Goal: Book appointment/travel/reservation

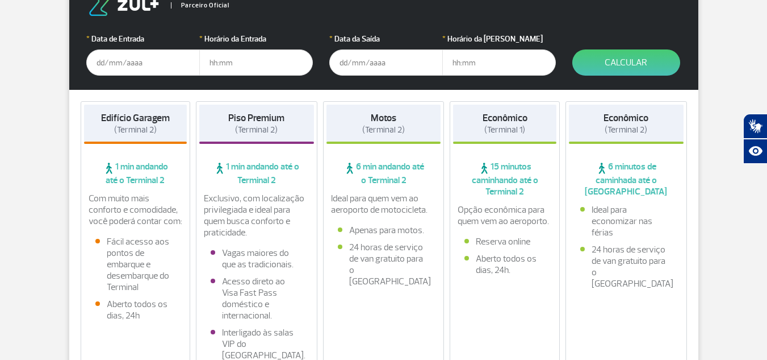
scroll to position [170, 0]
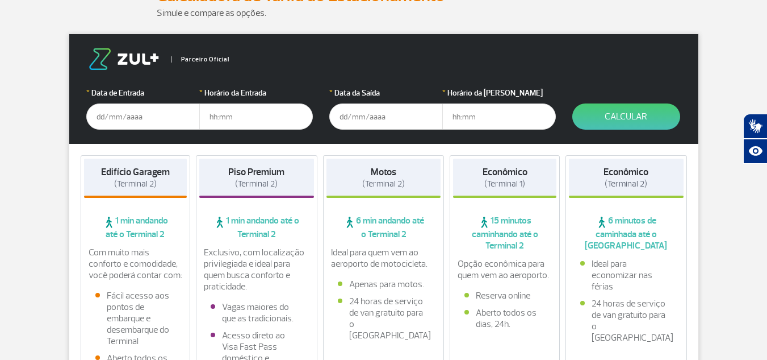
click at [272, 240] on div "Piso Premium (Terminal 2) 1 min andando até o Terminal 2 Exclusivo, com localiz…" at bounding box center [257, 289] width 122 height 269
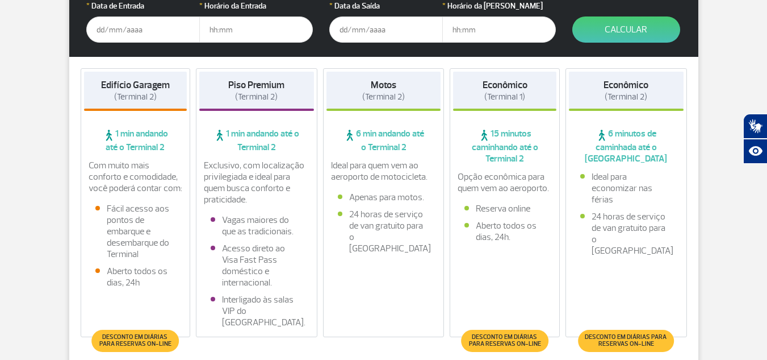
scroll to position [341, 0]
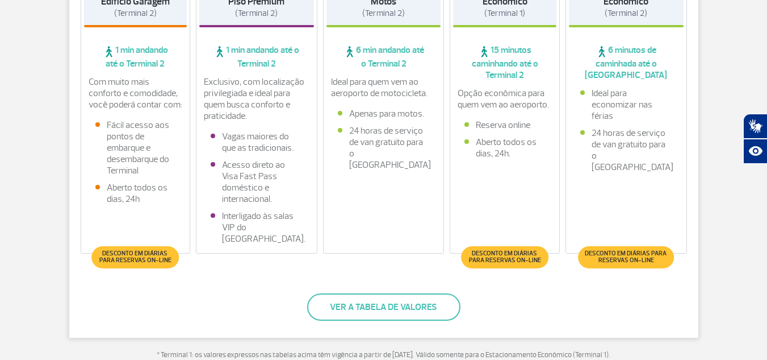
click at [262, 230] on li "Interligado às salas VIP do [GEOGRAPHIC_DATA]." at bounding box center [257, 227] width 92 height 34
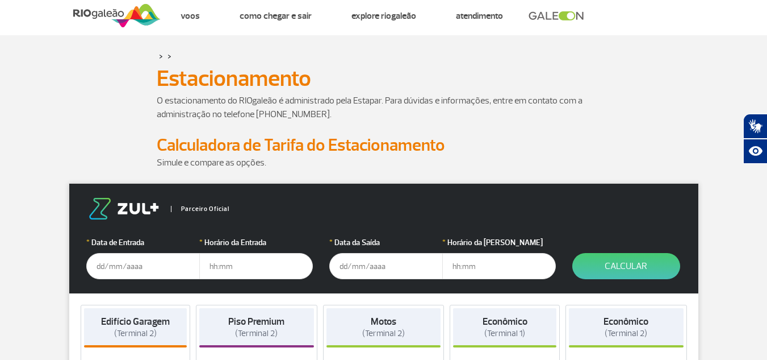
scroll to position [0, 0]
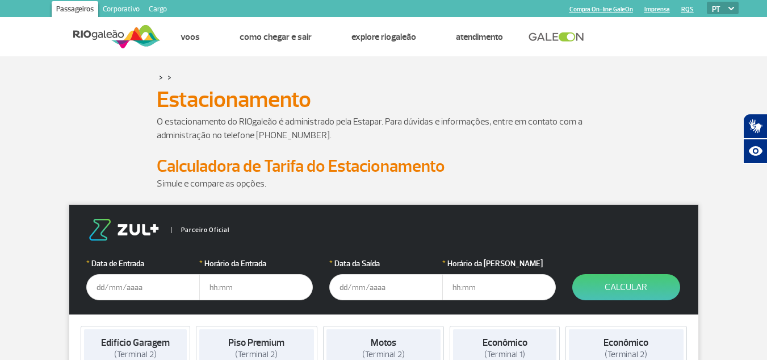
click at [600, 7] on link "Compra On-line GaleOn" at bounding box center [602, 9] width 64 height 7
click at [99, 285] on input "text" at bounding box center [143, 287] width 114 height 26
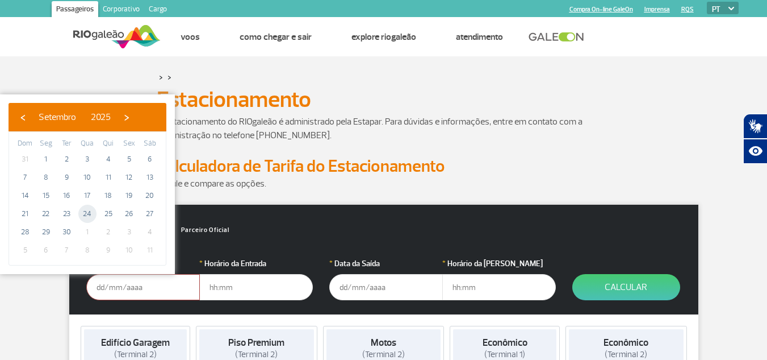
click at [88, 216] on span "24" at bounding box center [87, 214] width 18 height 18
type input "[DATE]"
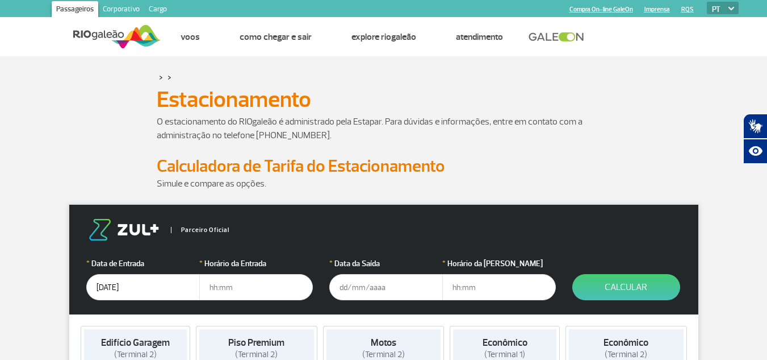
click at [207, 288] on input "text" at bounding box center [256, 287] width 114 height 26
type input "20:00"
click at [337, 294] on input "text" at bounding box center [386, 287] width 114 height 26
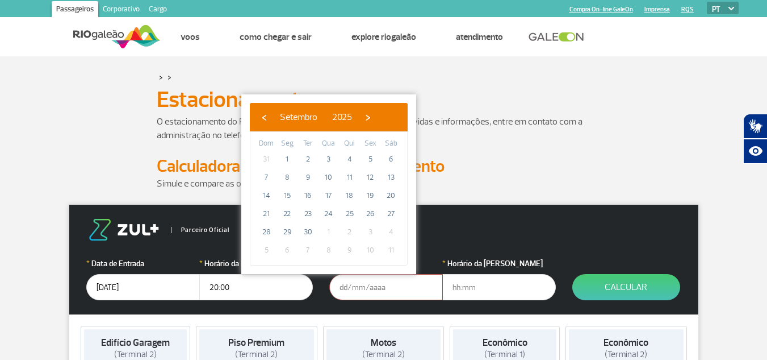
click at [268, 247] on span "5" at bounding box center [266, 250] width 18 height 18
click at [266, 249] on span "5" at bounding box center [266, 250] width 18 height 18
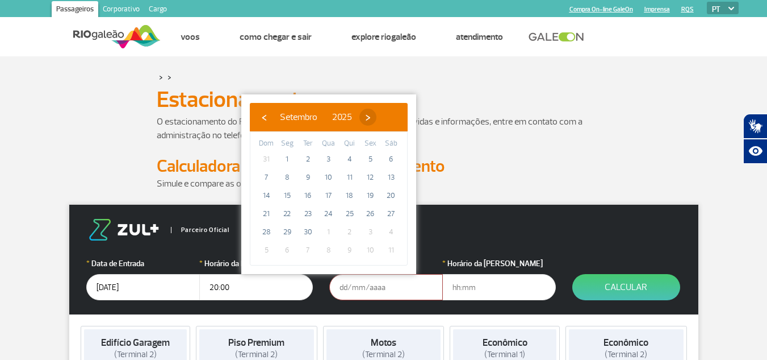
click at [377, 123] on span "›" at bounding box center [368, 117] width 17 height 17
click at [268, 176] on span "5" at bounding box center [266, 177] width 18 height 18
type input "[DATE]"
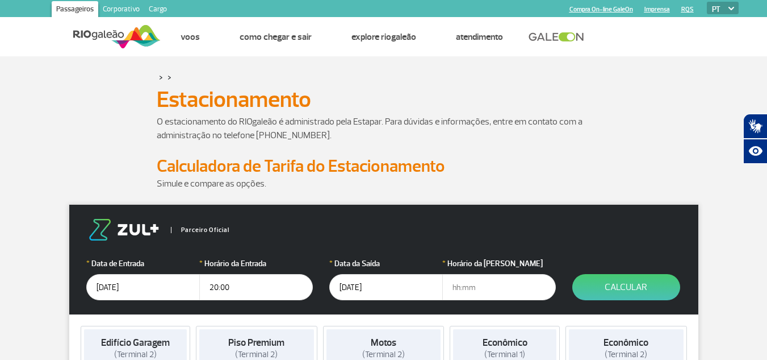
click at [450, 291] on input "text" at bounding box center [500, 287] width 114 height 26
type input "12:00"
click at [617, 283] on button "Calcular" at bounding box center [627, 287] width 108 height 26
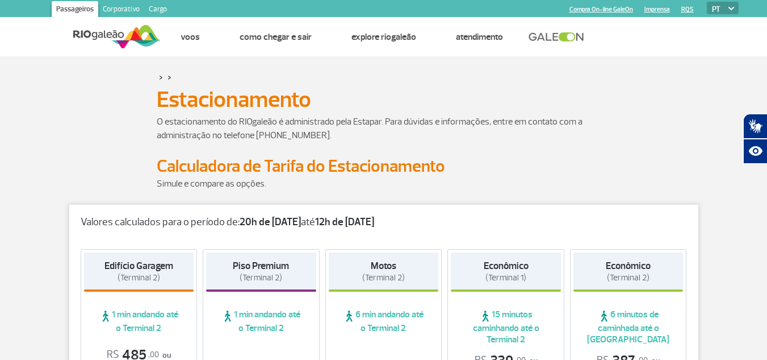
click at [224, 183] on p "Simule e compare as opções." at bounding box center [384, 184] width 454 height 14
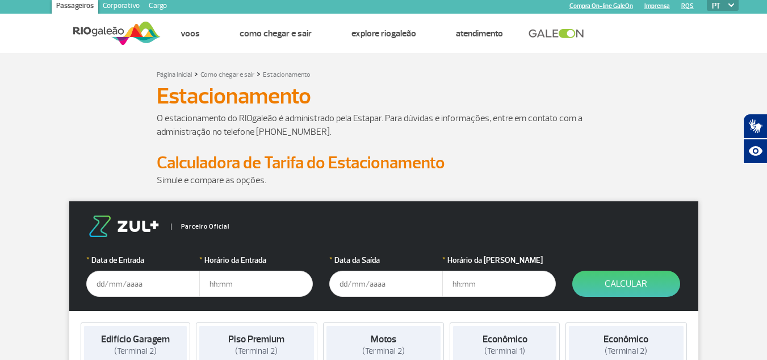
scroll to position [57, 0]
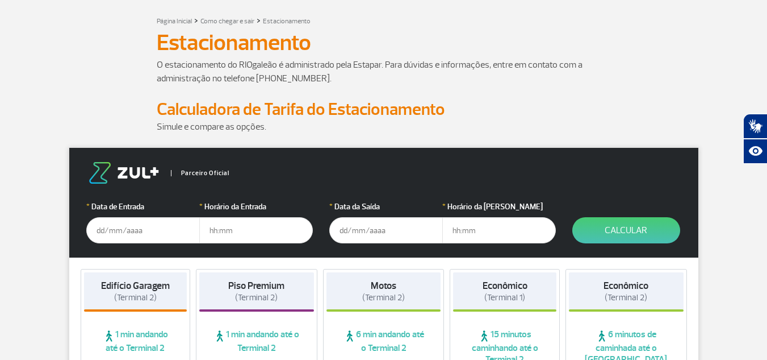
click at [95, 239] on input "text" at bounding box center [143, 230] width 114 height 26
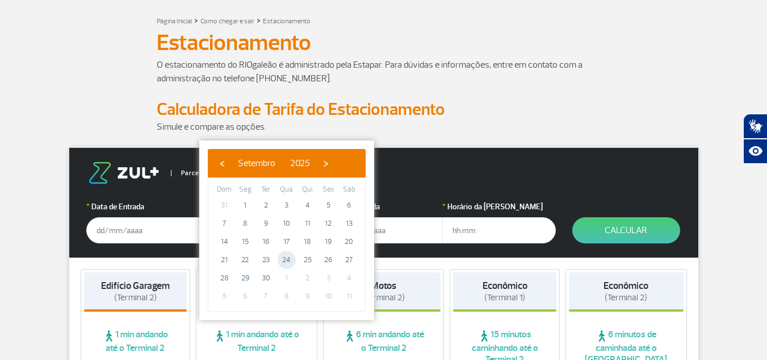
click at [283, 258] on span "24" at bounding box center [287, 260] width 18 height 18
type input "[DATE]"
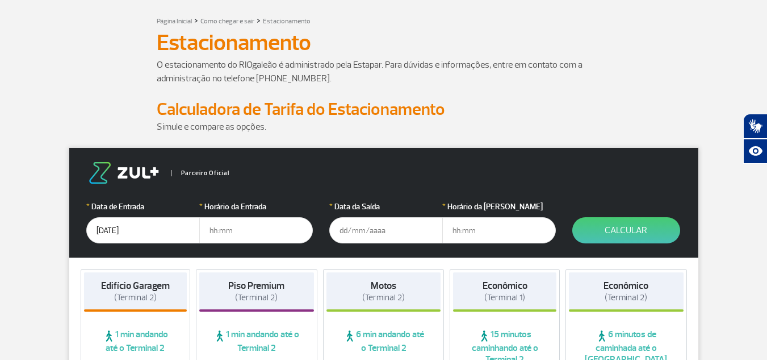
click at [212, 232] on input "text" at bounding box center [256, 230] width 114 height 26
type input "20:00"
click at [341, 228] on input "text" at bounding box center [386, 230] width 114 height 26
click at [385, 235] on input "Invalid date" at bounding box center [386, 230] width 114 height 26
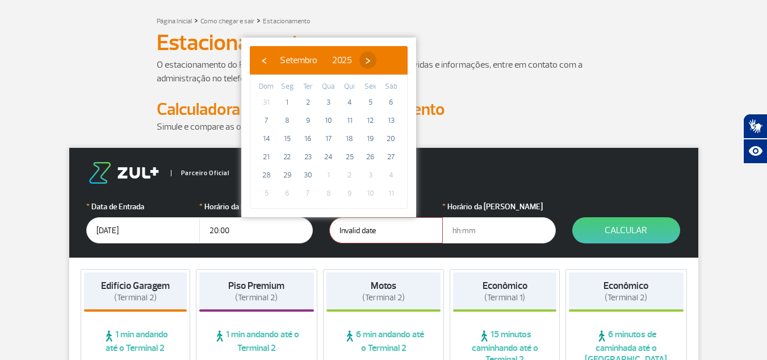
click at [377, 64] on span "›" at bounding box center [368, 60] width 17 height 17
click at [392, 106] on span "4" at bounding box center [391, 102] width 18 height 18
type input "04/10/2025"
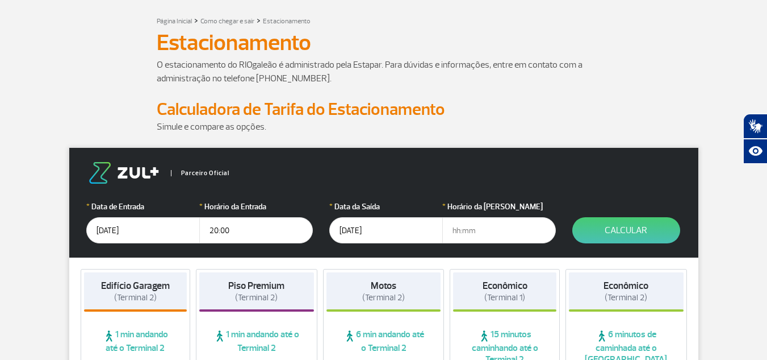
click at [455, 236] on input "text" at bounding box center [500, 230] width 114 height 26
type input "12:00"
drag, startPoint x: 620, startPoint y: 234, endPoint x: 596, endPoint y: 224, distance: 25.4
click at [618, 233] on button "Calcular" at bounding box center [627, 230] width 108 height 26
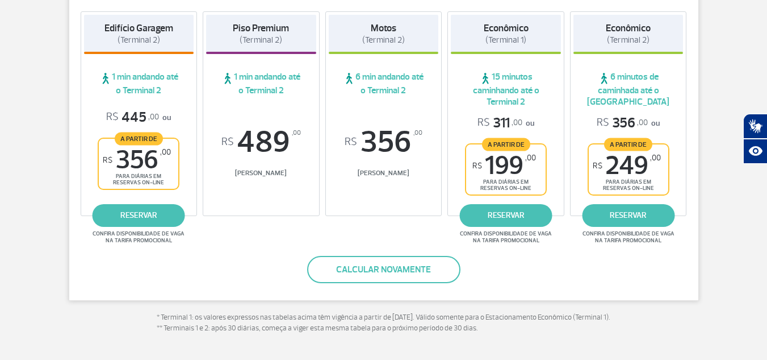
scroll to position [227, 0]
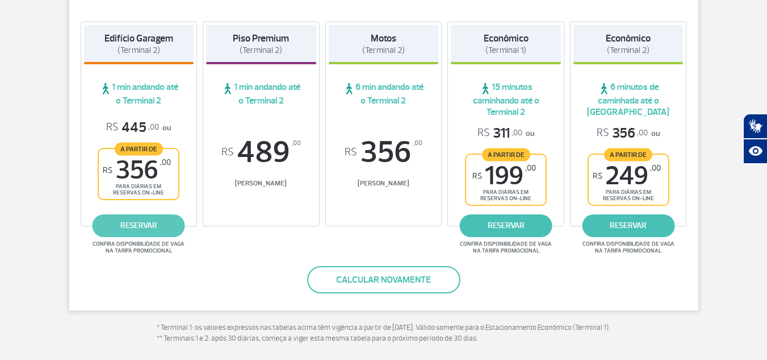
click at [147, 224] on link "reservar" at bounding box center [139, 225] width 93 height 23
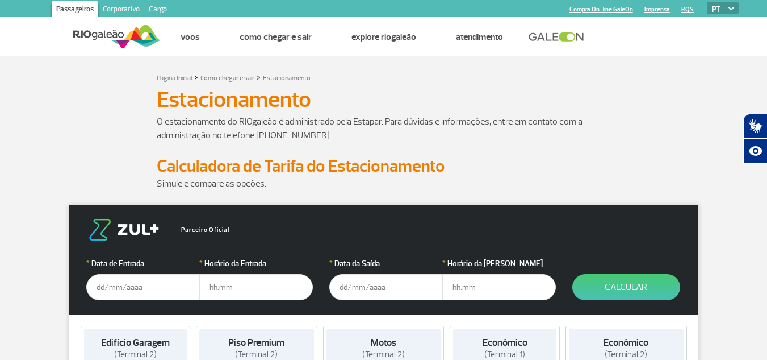
click at [129, 229] on img at bounding box center [123, 230] width 75 height 22
drag, startPoint x: 204, startPoint y: 231, endPoint x: 121, endPoint y: 227, distance: 83.1
click at [202, 231] on span "Parceiro Oficial" at bounding box center [200, 230] width 59 height 6
click at [121, 227] on img at bounding box center [123, 230] width 75 height 22
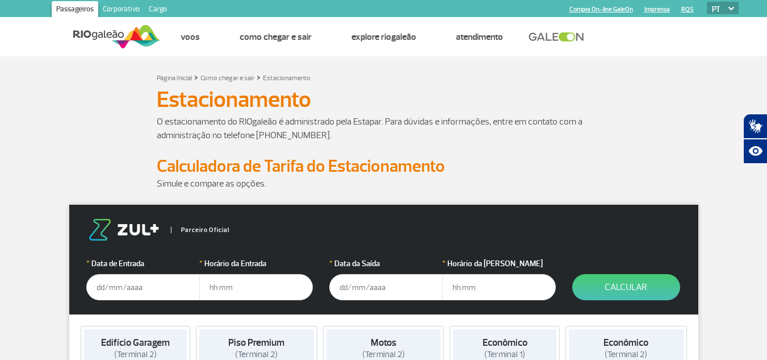
click at [121, 227] on img at bounding box center [123, 230] width 75 height 22
click at [101, 286] on input "text" at bounding box center [143, 287] width 114 height 26
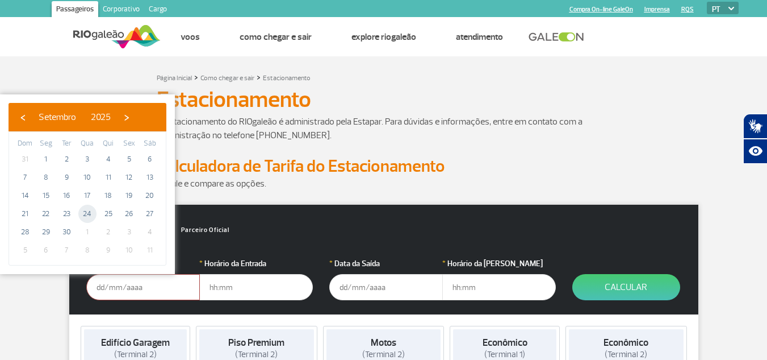
click at [81, 218] on span "24" at bounding box center [87, 214] width 18 height 18
type input "[DATE]"
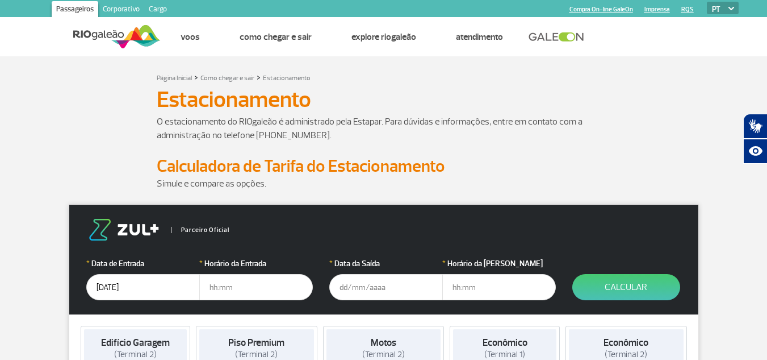
click at [282, 286] on input "text" at bounding box center [256, 287] width 114 height 26
type input "20:00"
click at [341, 285] on input "text" at bounding box center [386, 287] width 114 height 26
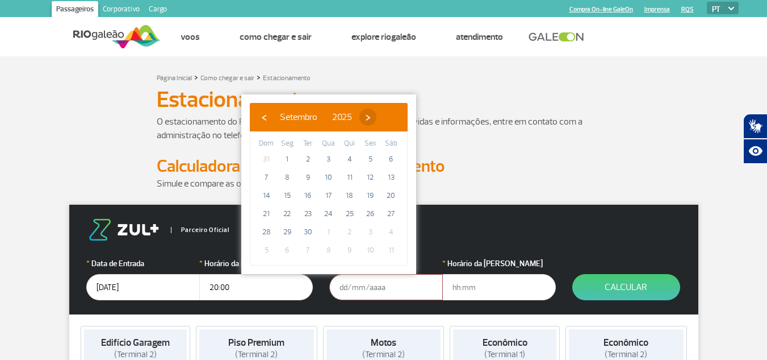
click at [377, 114] on span "›" at bounding box center [368, 117] width 17 height 17
click at [393, 160] on span "4" at bounding box center [391, 159] width 18 height 18
type input "04/10/2025"
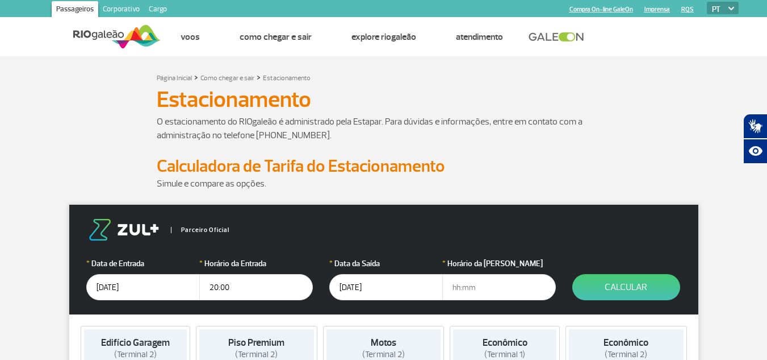
click at [453, 291] on input "text" at bounding box center [500, 287] width 114 height 26
type input "12:00"
click at [629, 298] on button "Calcular" at bounding box center [627, 287] width 108 height 26
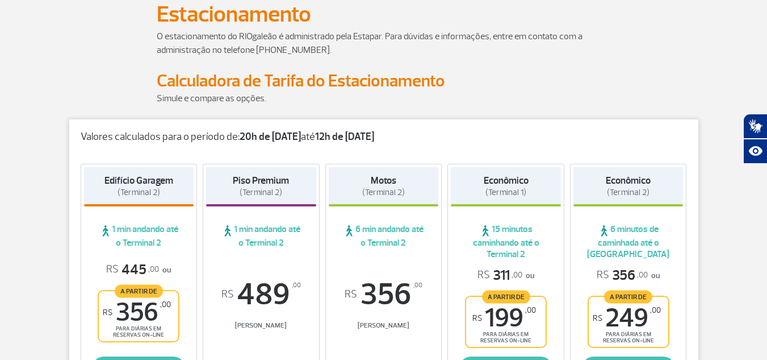
scroll to position [170, 0]
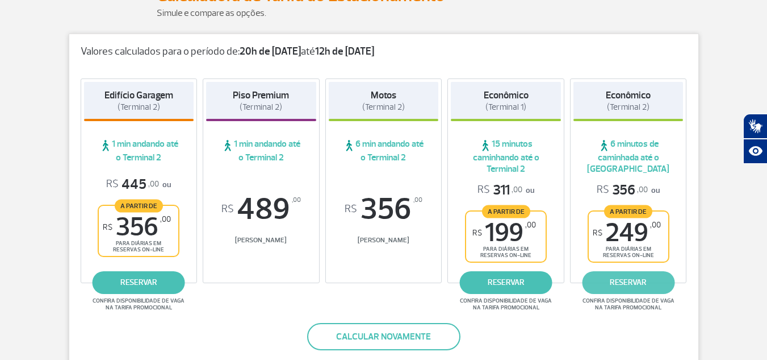
click at [620, 286] on link "reservar" at bounding box center [628, 282] width 93 height 23
